Goal: Transaction & Acquisition: Purchase product/service

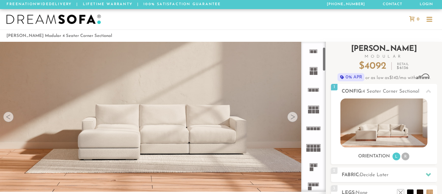
drag, startPoint x: 324, startPoint y: 55, endPoint x: 331, endPoint y: 48, distance: 9.4
click at [331, 48] on div "Introducing Landon Modular $ 4092 Retail $ 6136 $ 4092 Retail $ 6136 0% APR or …" at bounding box center [384, 172] width 116 height 260
click at [310, 39] on ol "Landon Modular 4 Seater Corner Sectional" at bounding box center [220, 35] width 429 height 9
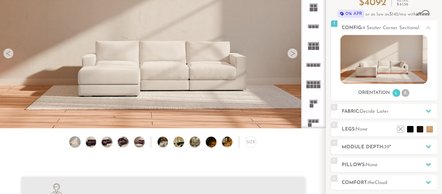
scroll to position [65, 0]
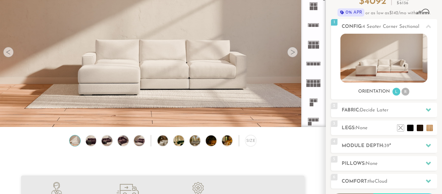
click at [291, 52] on div at bounding box center [292, 52] width 10 height 10
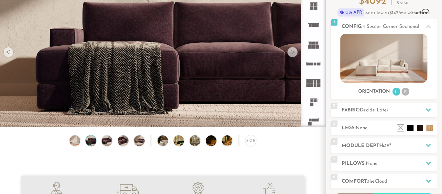
click at [291, 52] on div at bounding box center [292, 52] width 10 height 10
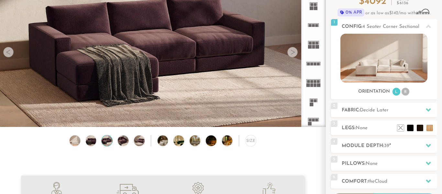
click at [291, 52] on div at bounding box center [292, 52] width 10 height 10
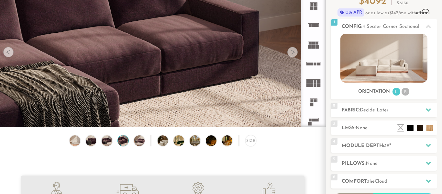
click at [291, 52] on div at bounding box center [292, 52] width 10 height 10
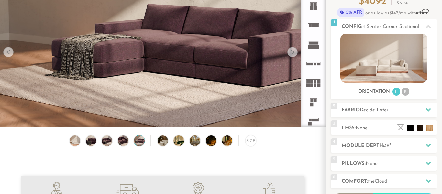
click at [291, 52] on div at bounding box center [292, 52] width 10 height 10
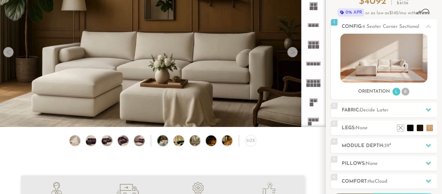
click at [291, 52] on div at bounding box center [292, 52] width 10 height 10
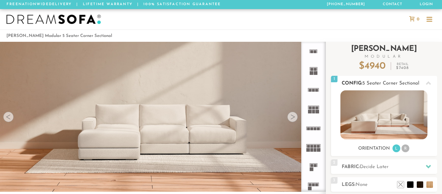
click at [404, 115] on img at bounding box center [384, 114] width 87 height 49
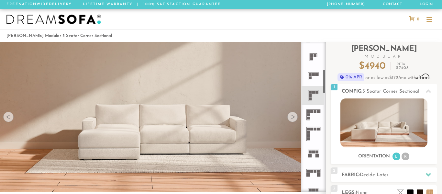
scroll to position [172, 0]
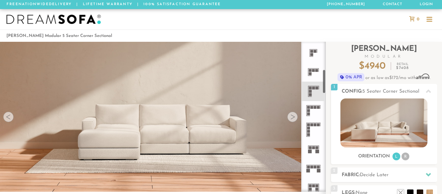
drag, startPoint x: 324, startPoint y: 59, endPoint x: 325, endPoint y: 87, distance: 27.8
click at [325, 87] on div at bounding box center [313, 117] width 25 height 150
click at [316, 88] on rect at bounding box center [317, 87] width 3 height 3
click at [8, 119] on div at bounding box center [8, 117] width 10 height 10
click at [8, 117] on div at bounding box center [8, 117] width 10 height 10
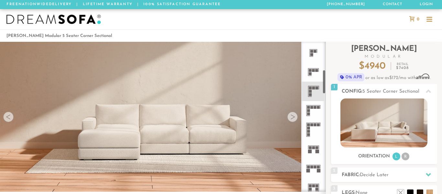
click at [292, 120] on div at bounding box center [292, 117] width 10 height 10
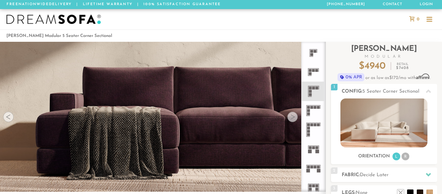
click at [292, 120] on div at bounding box center [292, 117] width 10 height 10
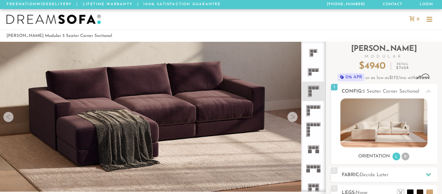
click at [292, 120] on div at bounding box center [292, 117] width 10 height 10
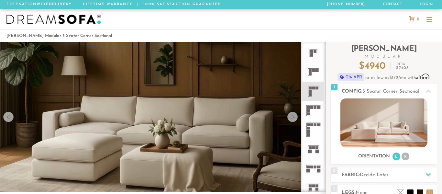
click at [292, 120] on div at bounding box center [292, 117] width 10 height 10
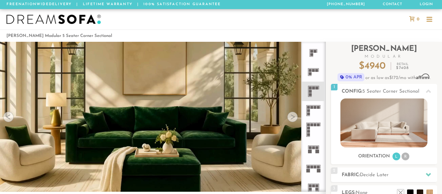
click at [292, 120] on div at bounding box center [292, 117] width 10 height 10
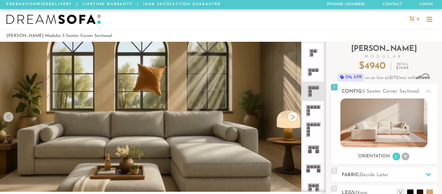
click at [292, 120] on div at bounding box center [292, 117] width 10 height 10
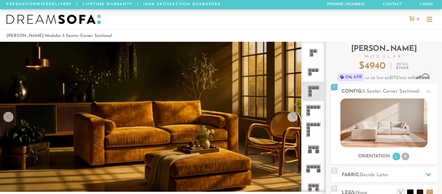
click at [292, 120] on div at bounding box center [292, 117] width 10 height 10
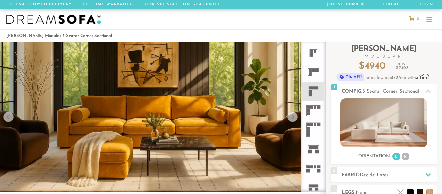
click at [292, 120] on div at bounding box center [292, 117] width 10 height 10
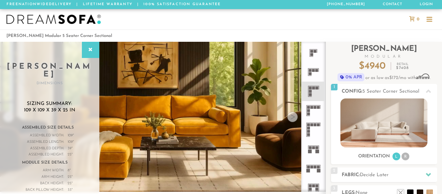
click at [292, 120] on div at bounding box center [292, 117] width 10 height 10
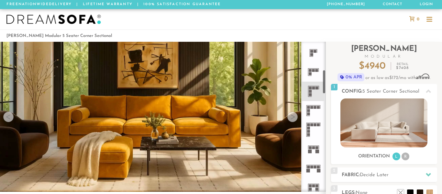
click at [293, 118] on div at bounding box center [292, 117] width 10 height 10
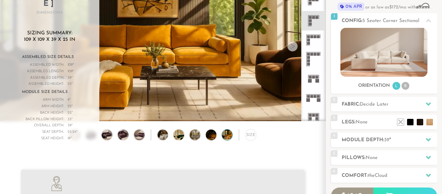
scroll to position [81, 0]
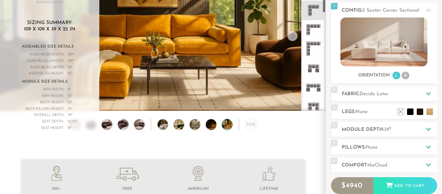
click at [319, 29] on icon at bounding box center [313, 29] width 19 height 19
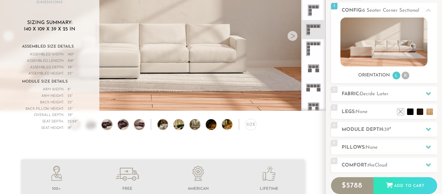
click at [314, 17] on icon at bounding box center [313, 10] width 19 height 19
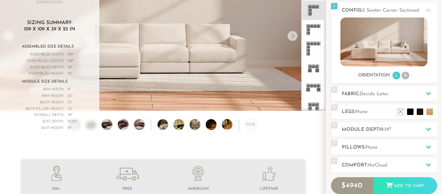
click at [290, 36] on div at bounding box center [292, 36] width 10 height 10
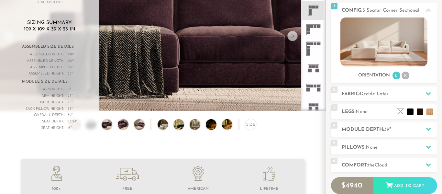
click at [158, 70] on video at bounding box center [163, 16] width 326 height 163
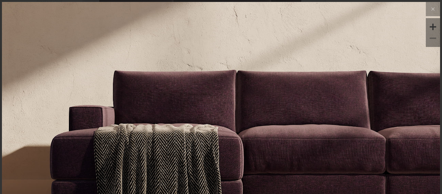
click at [168, 100] on img at bounding box center [221, 75] width 438 height 146
click at [436, 7] on icon at bounding box center [433, 9] width 8 height 8
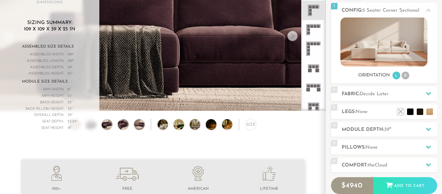
click at [77, 20] on h3 "Sizing Summary: 109 x 109 x 39 x 25 in" at bounding box center [49, 26] width 73 height 13
click at [309, 29] on rect at bounding box center [308, 29] width 3 height 3
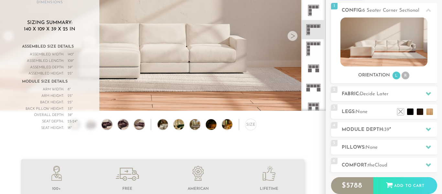
click at [311, 14] on rect at bounding box center [310, 13] width 3 height 3
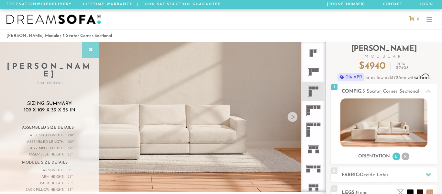
click at [88, 50] on icon at bounding box center [90, 49] width 7 height 5
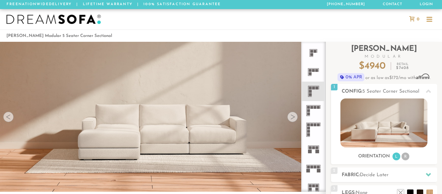
click at [138, 35] on ol "[PERSON_NAME] Modular 5 Seater Corner Sectional" at bounding box center [220, 35] width 429 height 9
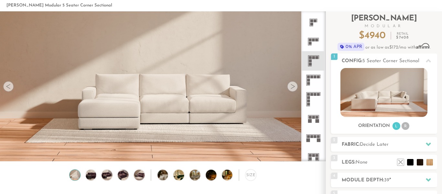
scroll to position [32, 0]
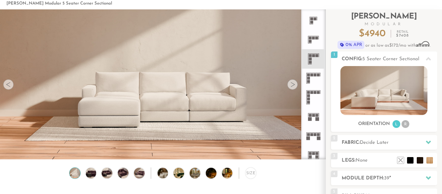
click at [8, 88] on div at bounding box center [8, 84] width 10 height 10
click at [9, 85] on div at bounding box center [8, 84] width 10 height 10
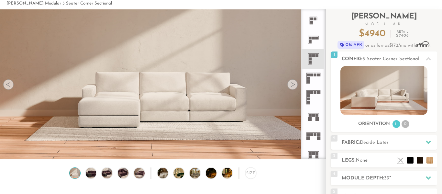
click at [9, 85] on div at bounding box center [8, 84] width 10 height 10
click at [293, 84] on div at bounding box center [292, 84] width 10 height 10
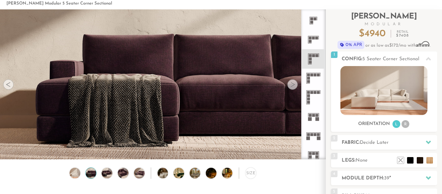
click at [293, 84] on div at bounding box center [292, 84] width 10 height 10
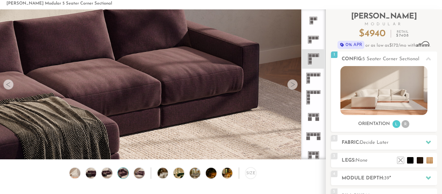
click at [293, 84] on div at bounding box center [292, 84] width 10 height 10
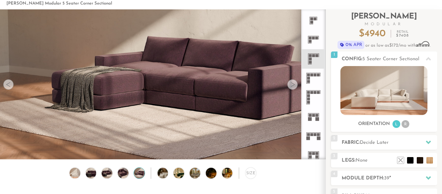
click at [293, 84] on div at bounding box center [292, 84] width 10 height 10
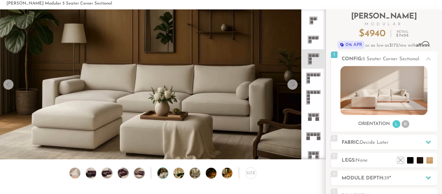
click at [293, 84] on div at bounding box center [292, 84] width 10 height 10
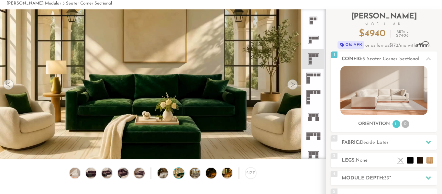
click at [293, 84] on div at bounding box center [292, 84] width 10 height 10
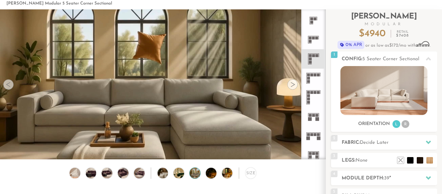
click at [293, 84] on div at bounding box center [292, 84] width 10 height 10
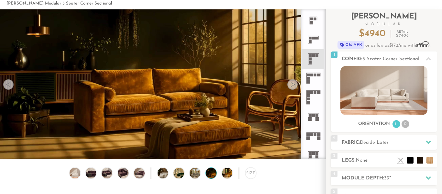
click at [293, 84] on div at bounding box center [292, 84] width 10 height 10
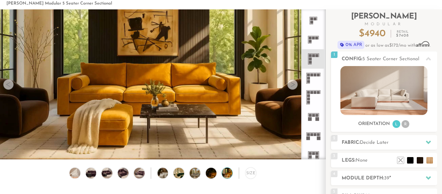
click at [293, 84] on div at bounding box center [292, 84] width 10 height 10
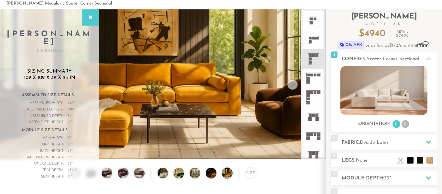
click at [293, 84] on div at bounding box center [292, 84] width 10 height 10
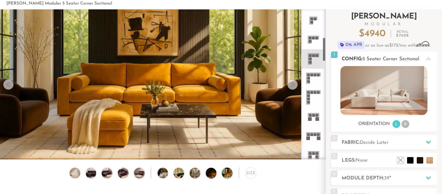
click at [388, 91] on img at bounding box center [384, 90] width 87 height 49
click at [406, 124] on li "R" at bounding box center [406, 124] width 8 height 8
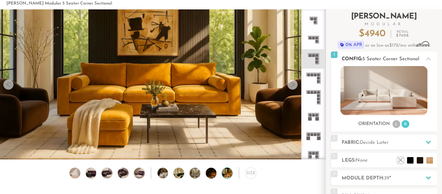
click at [396, 125] on li "L" at bounding box center [397, 124] width 8 height 8
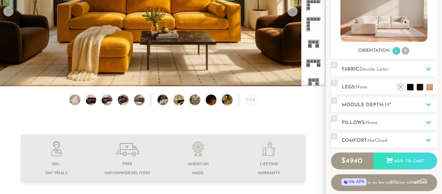
scroll to position [130, 0]
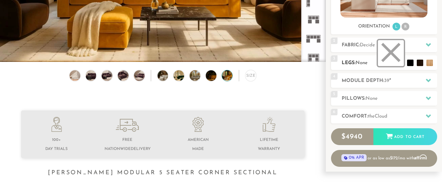
click at [400, 62] on li at bounding box center [391, 53] width 26 height 26
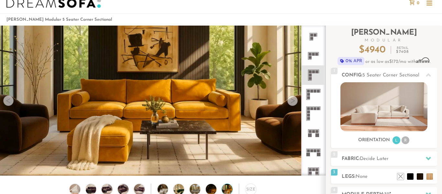
scroll to position [0, 0]
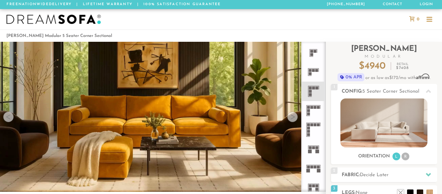
click at [10, 117] on div at bounding box center [8, 117] width 10 height 10
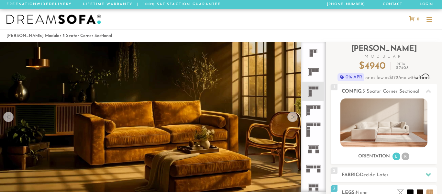
click at [10, 117] on div at bounding box center [8, 117] width 10 height 10
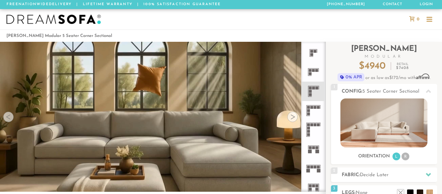
click at [10, 117] on div at bounding box center [8, 117] width 10 height 10
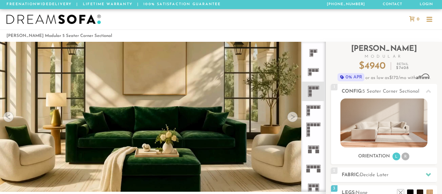
click at [10, 117] on div at bounding box center [8, 117] width 10 height 10
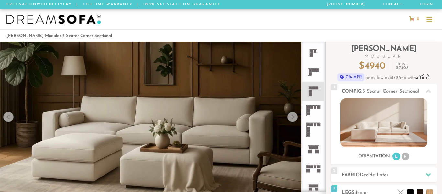
click at [10, 117] on div at bounding box center [8, 117] width 10 height 10
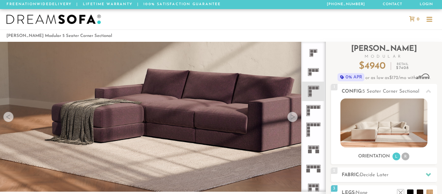
click at [10, 117] on div at bounding box center [8, 117] width 10 height 10
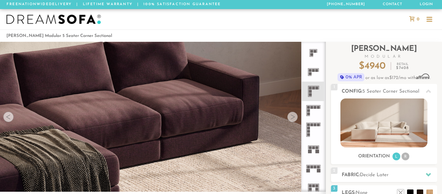
click at [10, 117] on div at bounding box center [8, 117] width 10 height 10
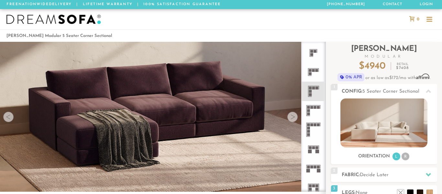
click at [10, 117] on div at bounding box center [8, 117] width 10 height 10
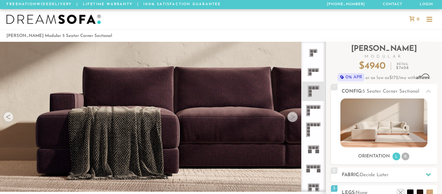
click at [10, 117] on div at bounding box center [8, 117] width 10 height 10
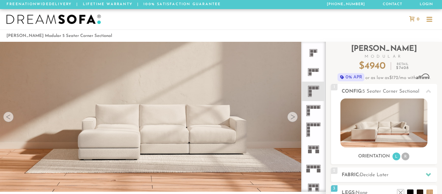
click at [10, 117] on div at bounding box center [8, 117] width 10 height 10
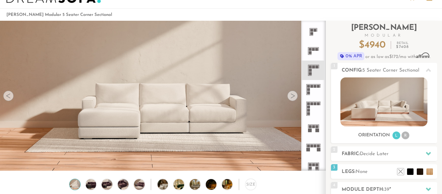
scroll to position [70, 0]
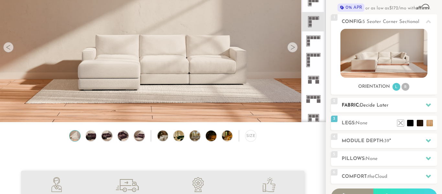
click at [401, 107] on h2 "Fabric: Decide Later" at bounding box center [390, 105] width 96 height 7
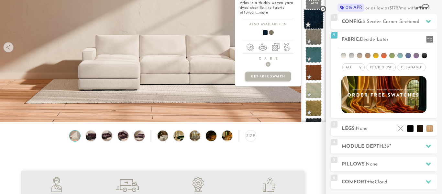
click at [320, 24] on span at bounding box center [314, 19] width 20 height 20
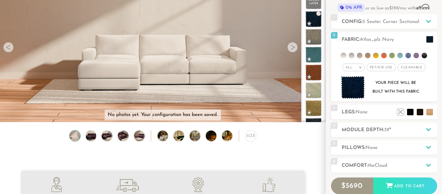
click at [382, 114] on h2 "Legs: None" at bounding box center [390, 111] width 96 height 7
click at [425, 130] on div at bounding box center [429, 129] width 14 height 13
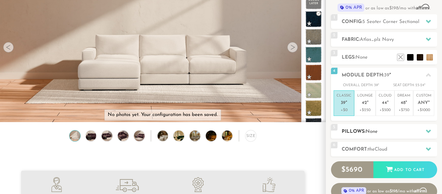
click at [428, 135] on div at bounding box center [429, 131] width 14 height 13
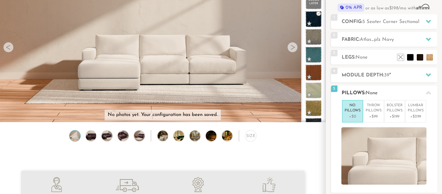
click at [430, 91] on icon at bounding box center [428, 92] width 5 height 5
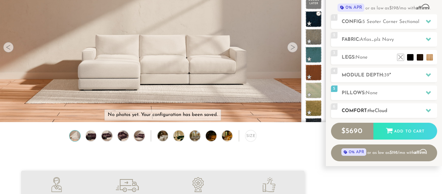
click at [430, 111] on icon at bounding box center [428, 110] width 5 height 5
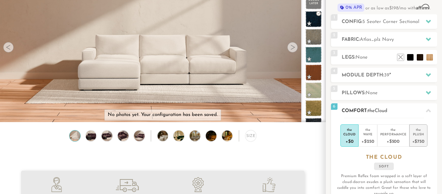
click at [420, 131] on div "the" at bounding box center [418, 128] width 12 height 6
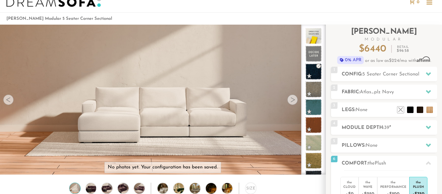
scroll to position [0, 0]
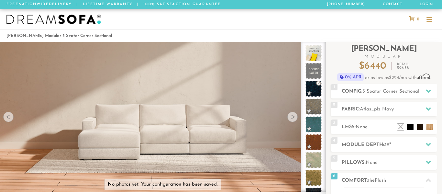
click at [286, 32] on ol "[PERSON_NAME] Modular 5 Seater Corner Sectional" at bounding box center [220, 35] width 429 height 9
click at [347, 34] on ol "[PERSON_NAME] Modular 5 Seater Corner Sectional" at bounding box center [220, 35] width 429 height 9
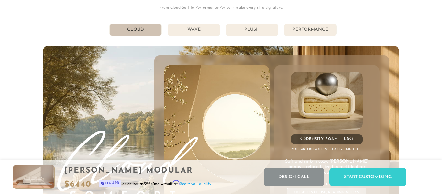
scroll to position [3348, 0]
click at [193, 29] on li "Wave" at bounding box center [194, 30] width 52 height 12
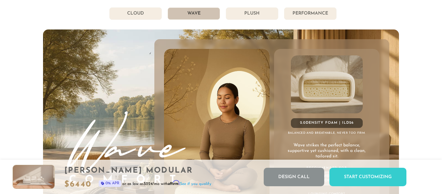
scroll to position [3364, 0]
click at [253, 17] on li "Plush" at bounding box center [252, 14] width 52 height 12
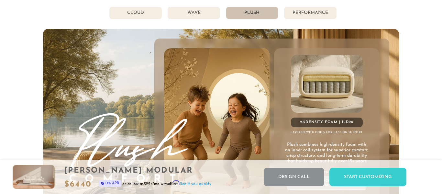
scroll to position [3363, 0]
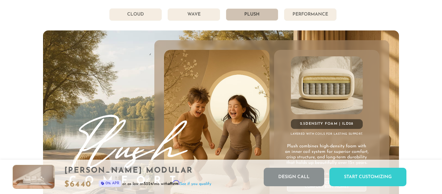
click at [315, 13] on li "Performance" at bounding box center [310, 14] width 52 height 12
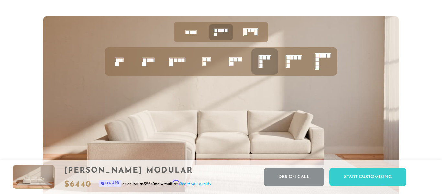
scroll to position [2410, 0]
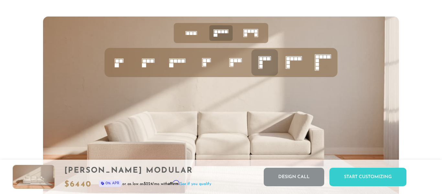
click at [294, 62] on icon at bounding box center [294, 62] width 22 height 22
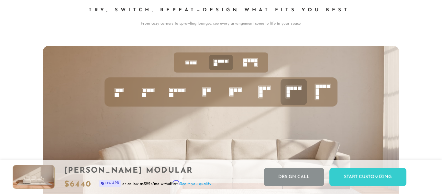
scroll to position [2377, 0]
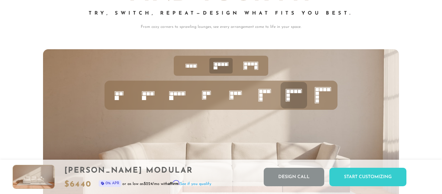
click at [264, 96] on icon at bounding box center [265, 95] width 22 height 22
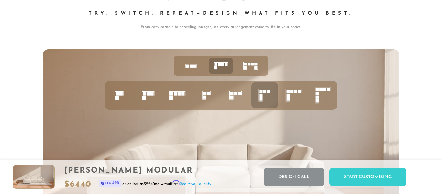
click at [424, 93] on div at bounding box center [221, 149] width 442 height 200
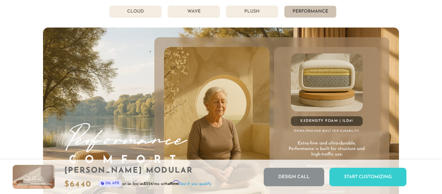
scroll to position [3365, 0]
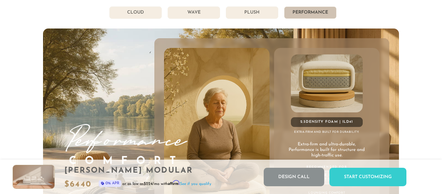
click at [264, 12] on li "Plush" at bounding box center [252, 12] width 52 height 12
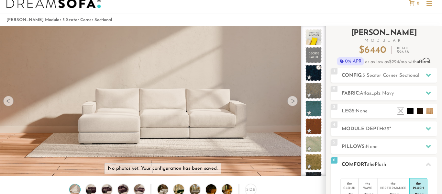
scroll to position [16, 0]
click at [425, 79] on div at bounding box center [429, 74] width 14 height 13
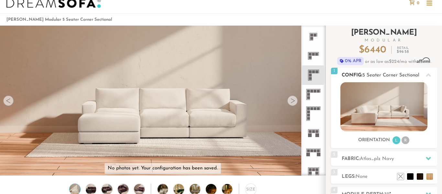
click at [394, 109] on img at bounding box center [384, 106] width 87 height 49
click at [383, 74] on span "5 Seater Corner Sectional" at bounding box center [391, 75] width 57 height 5
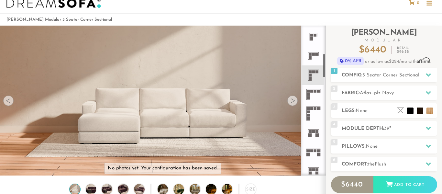
click at [294, 18] on ol "[PERSON_NAME] Modular 5 Seater Corner Sectional" at bounding box center [220, 19] width 429 height 9
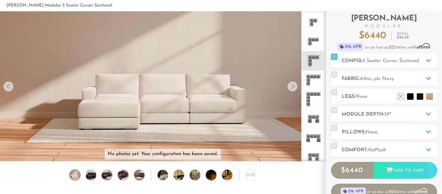
scroll to position [32, 0]
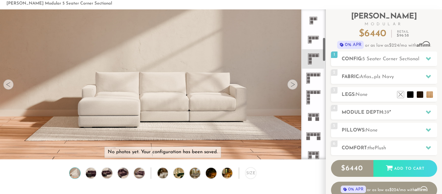
click at [311, 59] on rect at bounding box center [310, 59] width 3 height 3
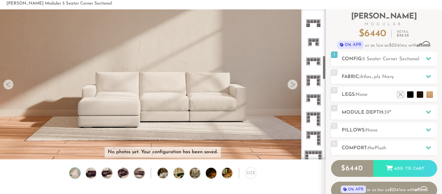
scroll to position [285, 0]
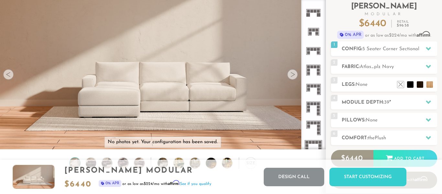
scroll to position [0, 0]
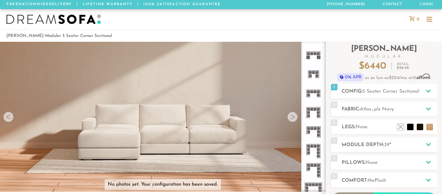
click at [431, 21] on div at bounding box center [430, 21] width 6 height 1
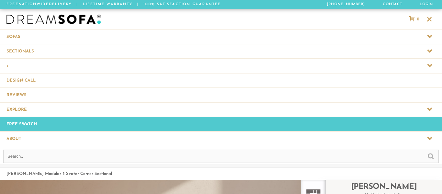
scroll to position [7225, 442]
click at [53, 155] on input "text" at bounding box center [221, 156] width 436 height 13
type input "ottoman"
click at [428, 152] on input "submit" at bounding box center [431, 156] width 6 height 8
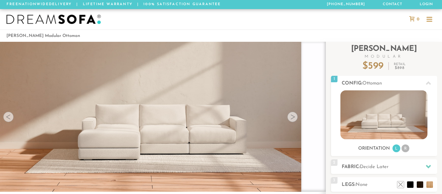
click at [276, 33] on ol "Landon Modular Ottoman" at bounding box center [220, 35] width 429 height 9
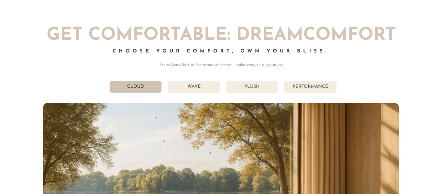
scroll to position [3291, 0]
click at [257, 86] on li "Plush" at bounding box center [252, 87] width 52 height 12
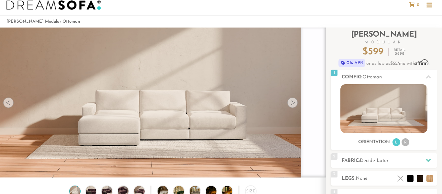
scroll to position [0, 0]
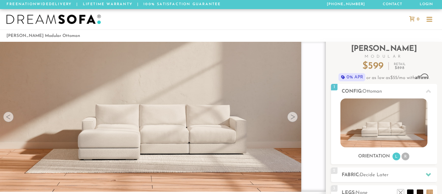
click at [318, 38] on ol "Landon Modular Ottoman" at bounding box center [220, 35] width 429 height 9
click at [431, 21] on div at bounding box center [430, 21] width 6 height 1
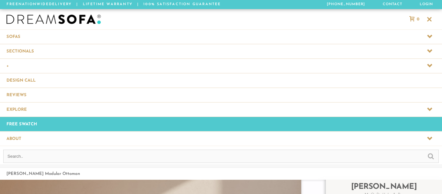
click at [304, 127] on link "Free Swatch" at bounding box center [221, 124] width 442 height 14
